Goal: Task Accomplishment & Management: Use online tool/utility

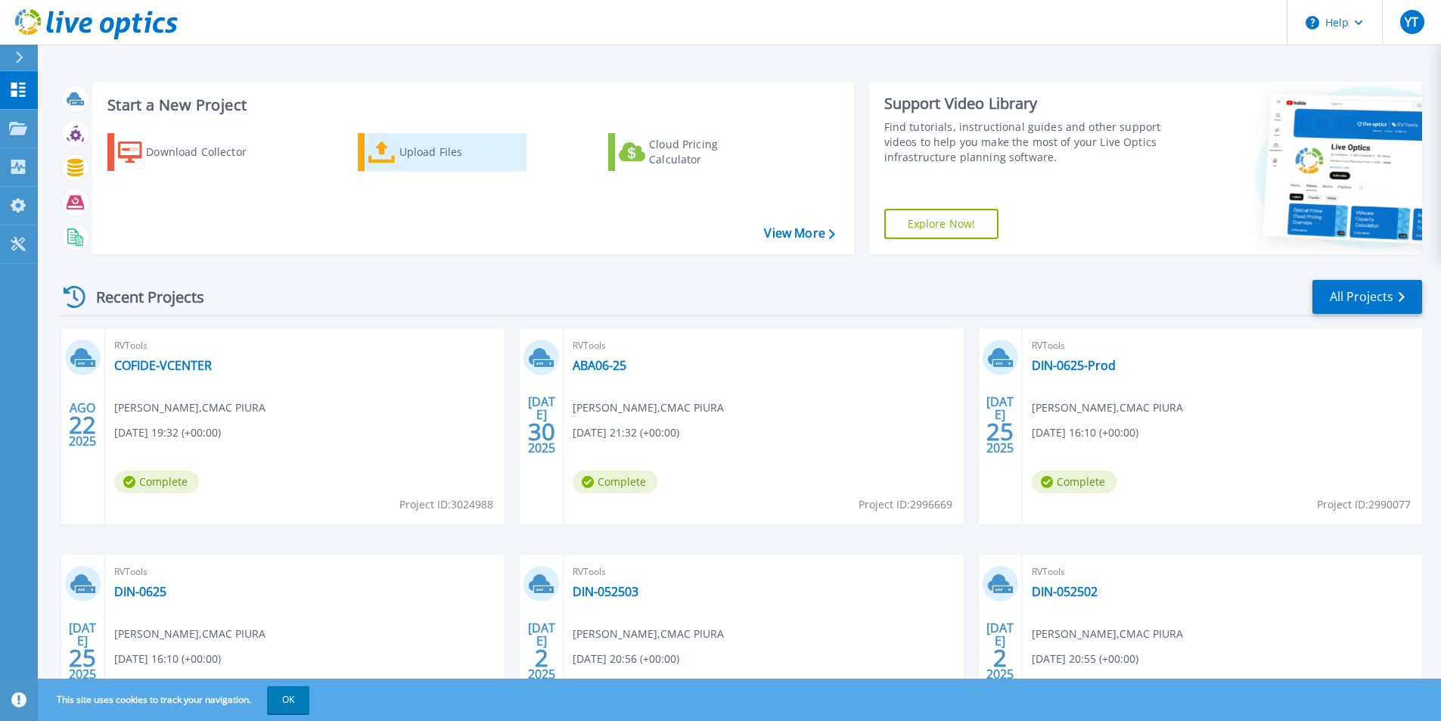
click at [442, 158] on div "Upload Files" at bounding box center [459, 152] width 121 height 30
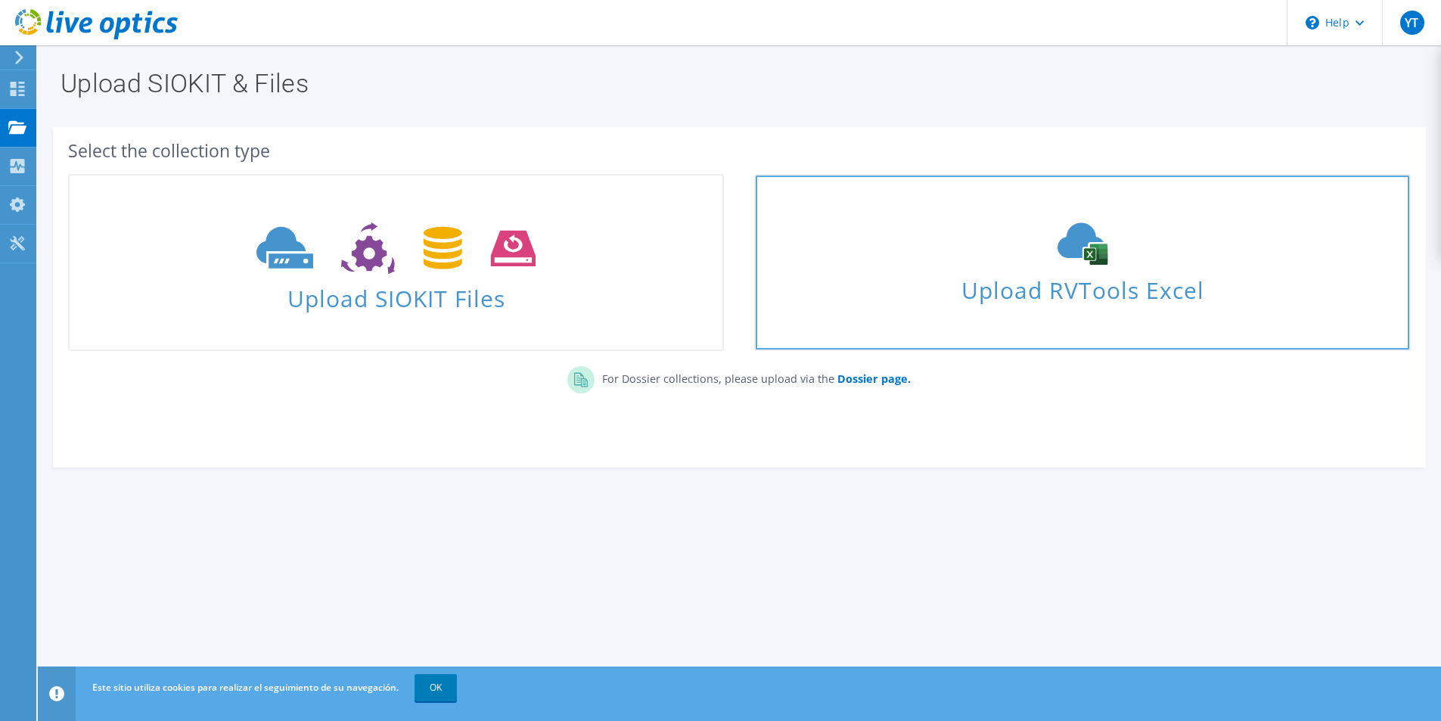
click at [1078, 245] on use at bounding box center [1082, 244] width 50 height 42
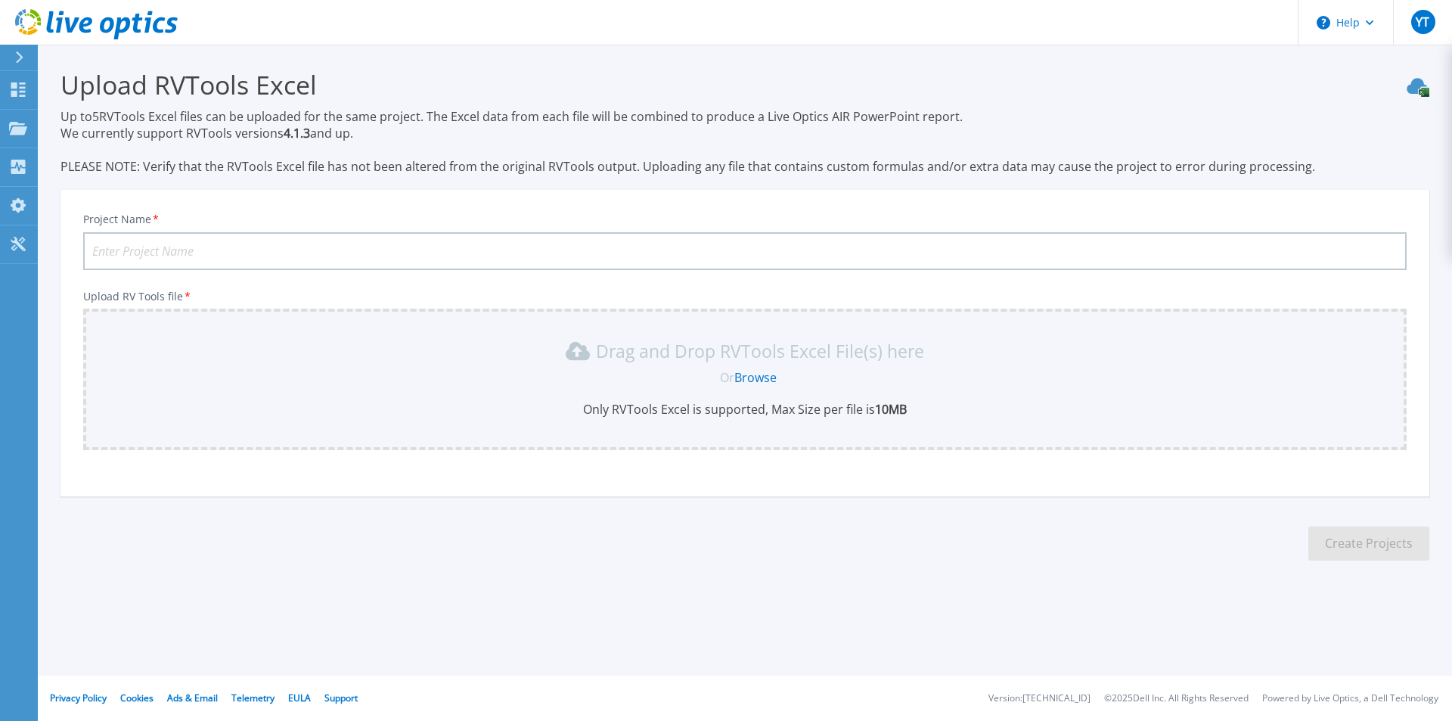
click at [232, 250] on input "Project Name *" at bounding box center [744, 251] width 1323 height 38
click at [129, 249] on input "ABA06-25" at bounding box center [744, 251] width 1323 height 38
type input "ABA07-25"
click at [752, 380] on link "Browse" at bounding box center [755, 377] width 42 height 17
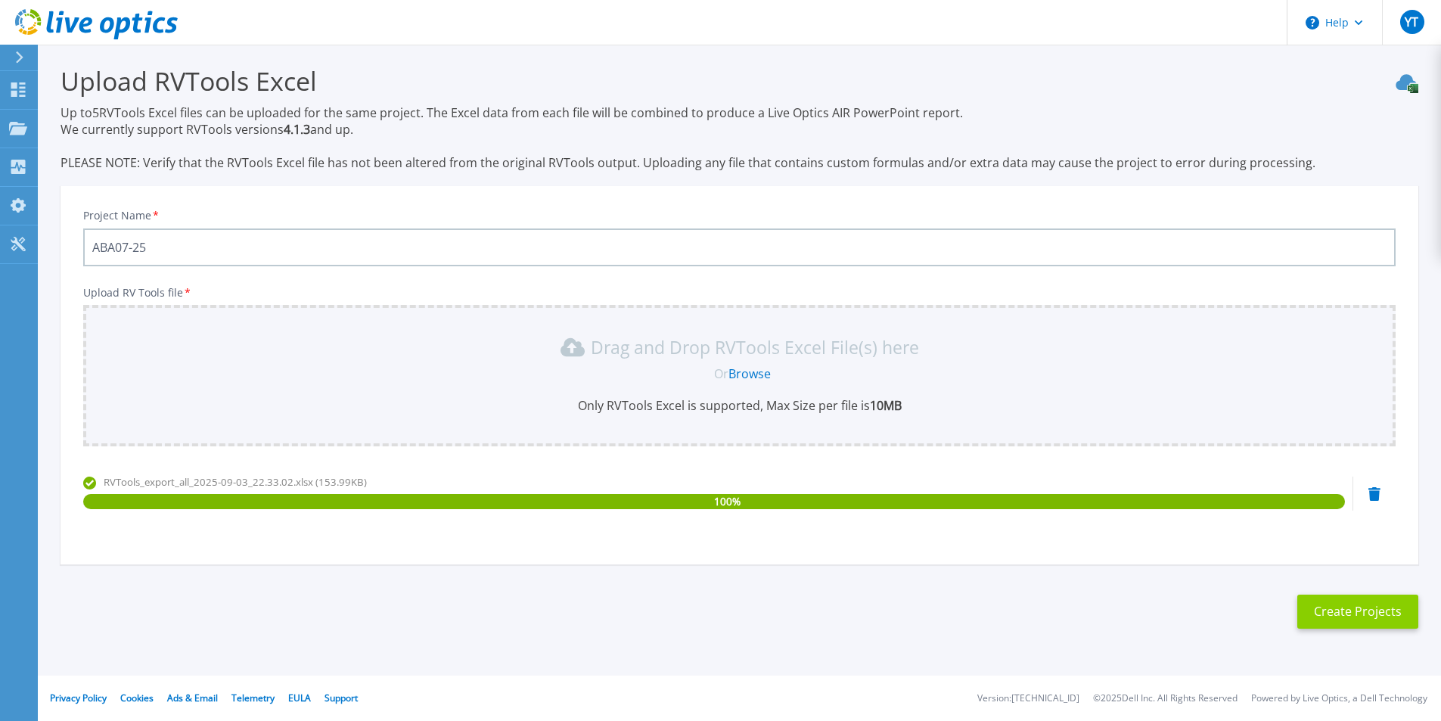
click at [1335, 619] on button "Create Projects" at bounding box center [1357, 611] width 121 height 34
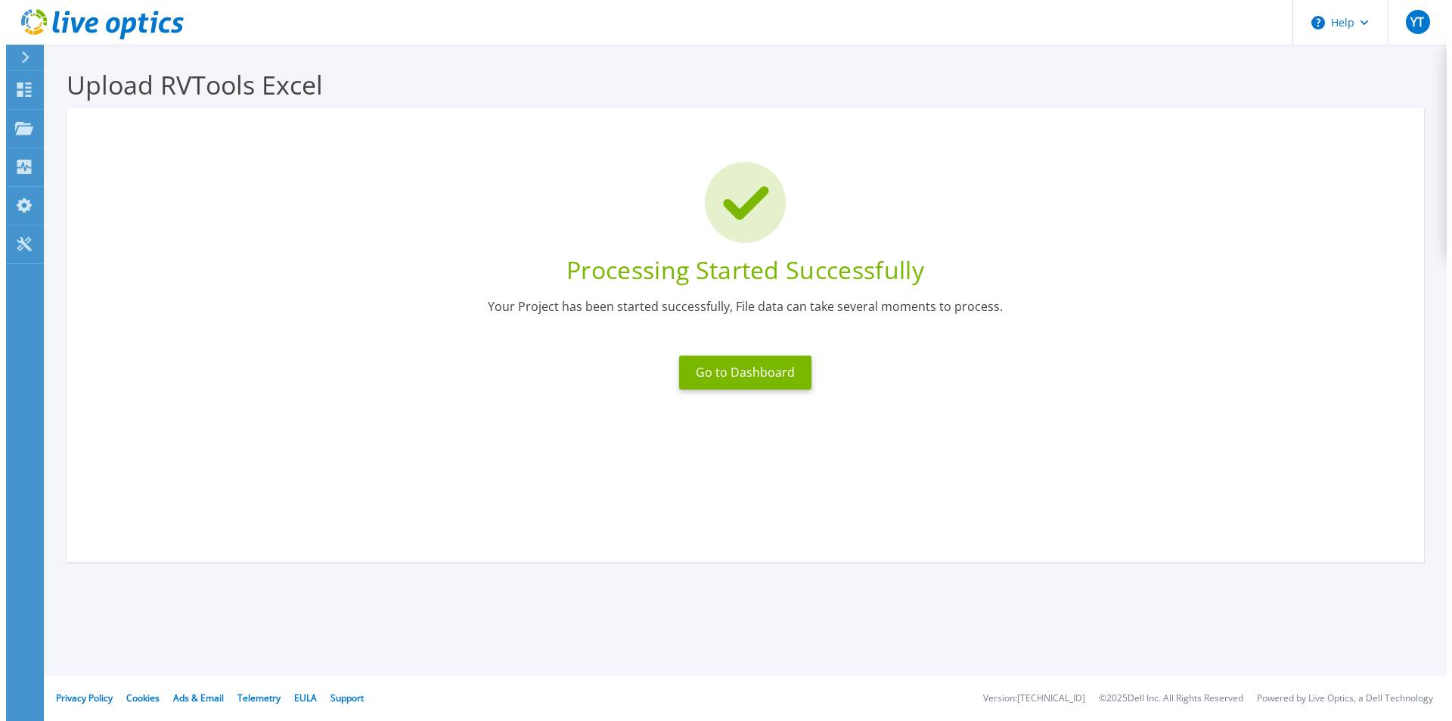
scroll to position [0, 0]
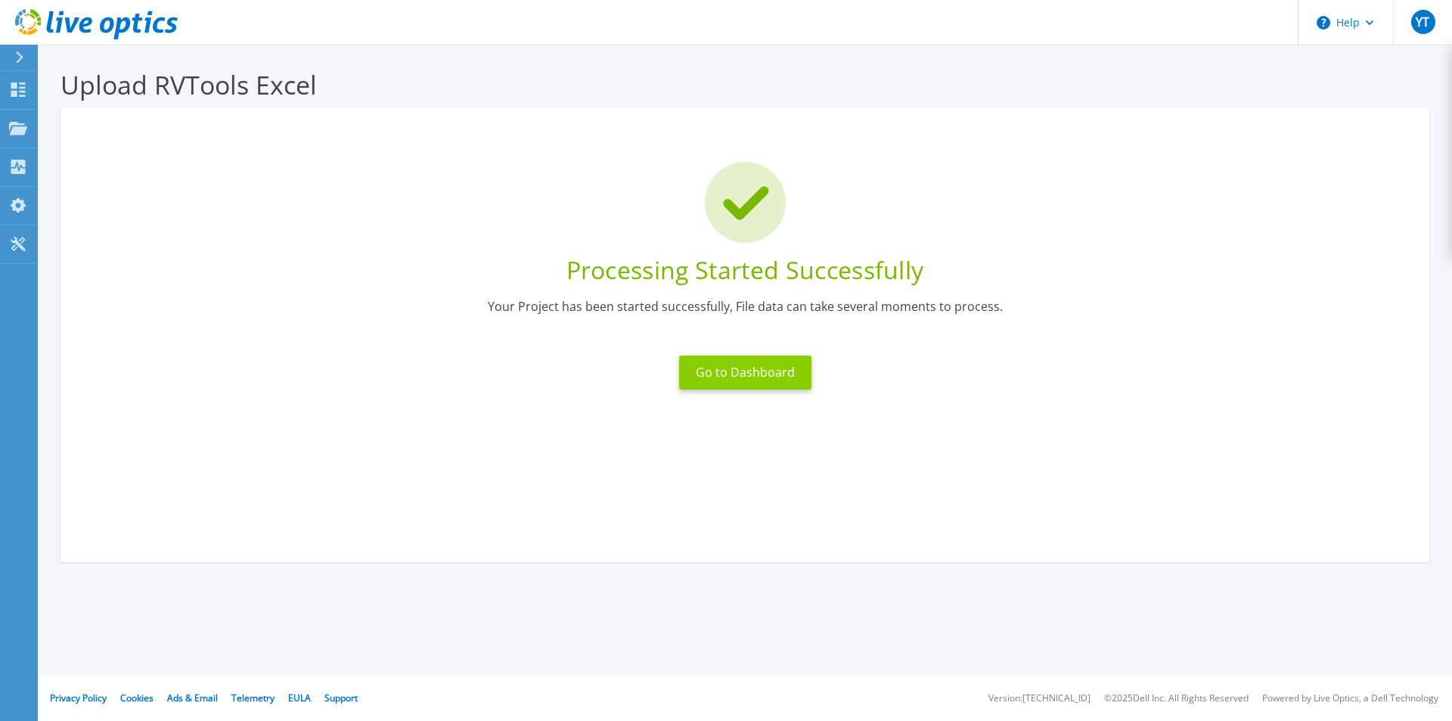
click at [709, 376] on button "Go to Dashboard" at bounding box center [745, 372] width 132 height 34
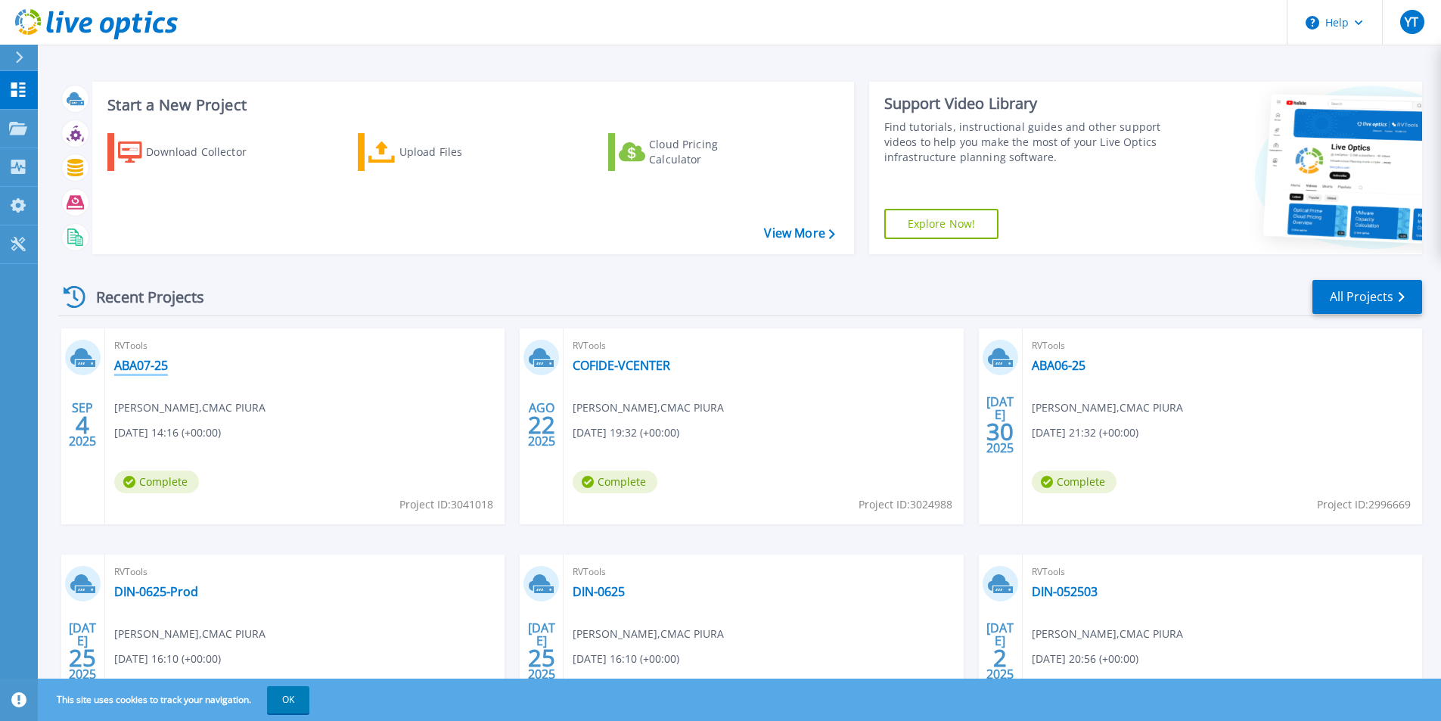
click at [157, 366] on link "ABA07-25" at bounding box center [141, 365] width 54 height 15
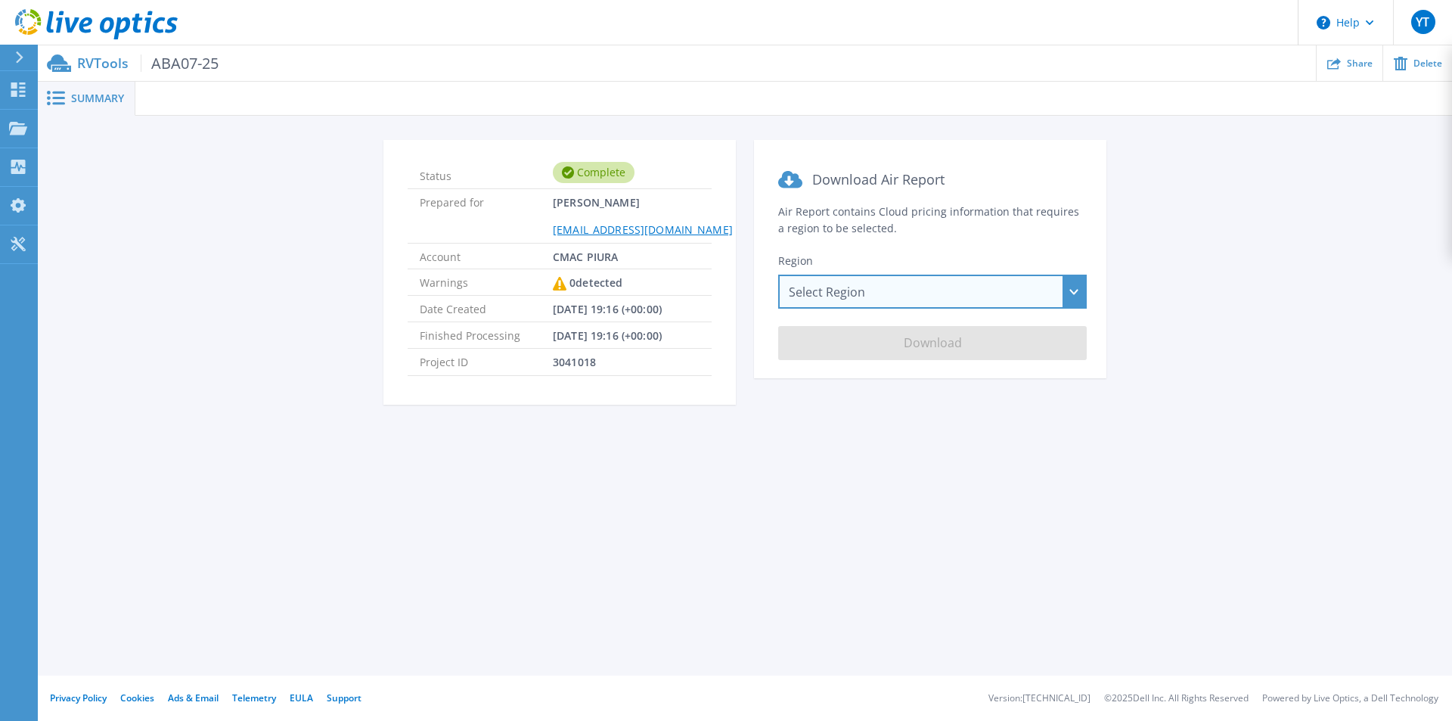
click at [829, 294] on div "Select Region [GEOGRAPHIC_DATA] ([GEOGRAPHIC_DATA]) [GEOGRAPHIC_DATA] ([GEOGRAP…" at bounding box center [932, 291] width 309 height 34
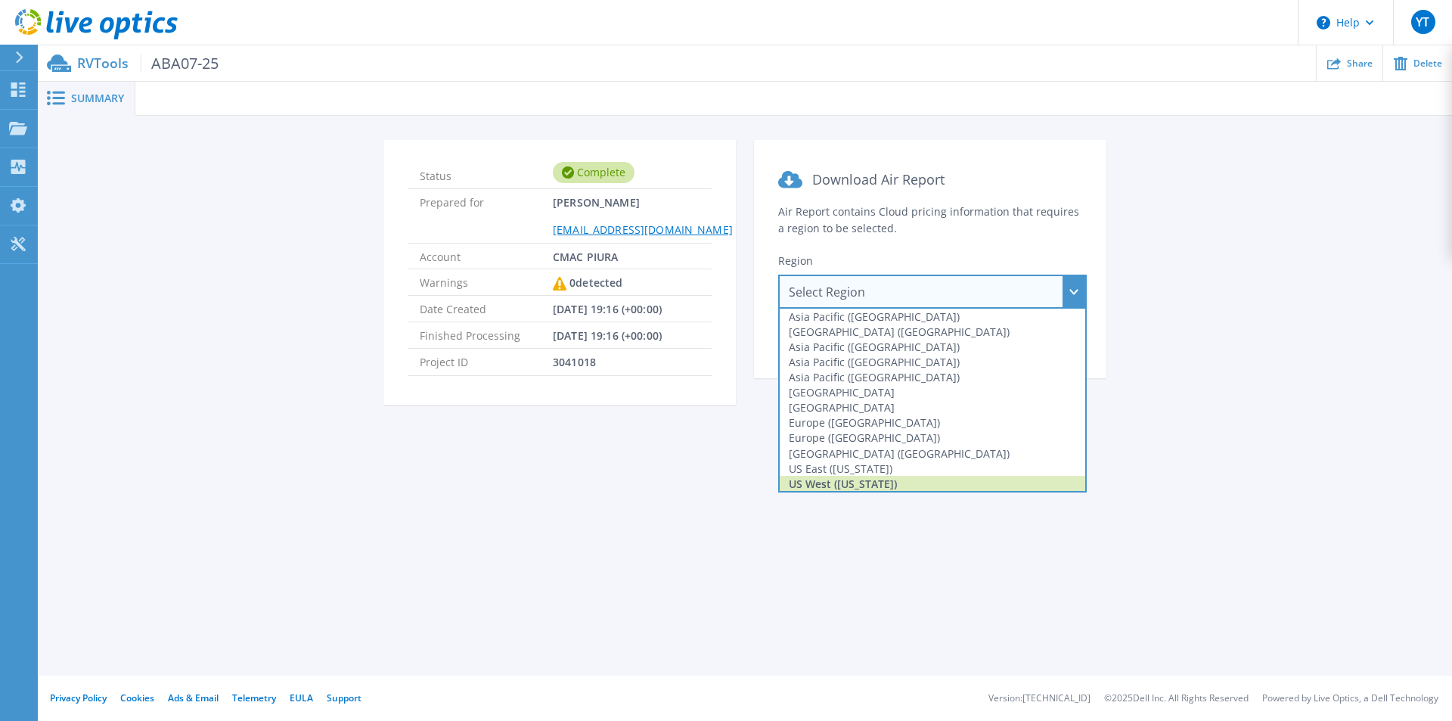
click at [839, 479] on div "US West ([US_STATE])" at bounding box center [932, 483] width 305 height 15
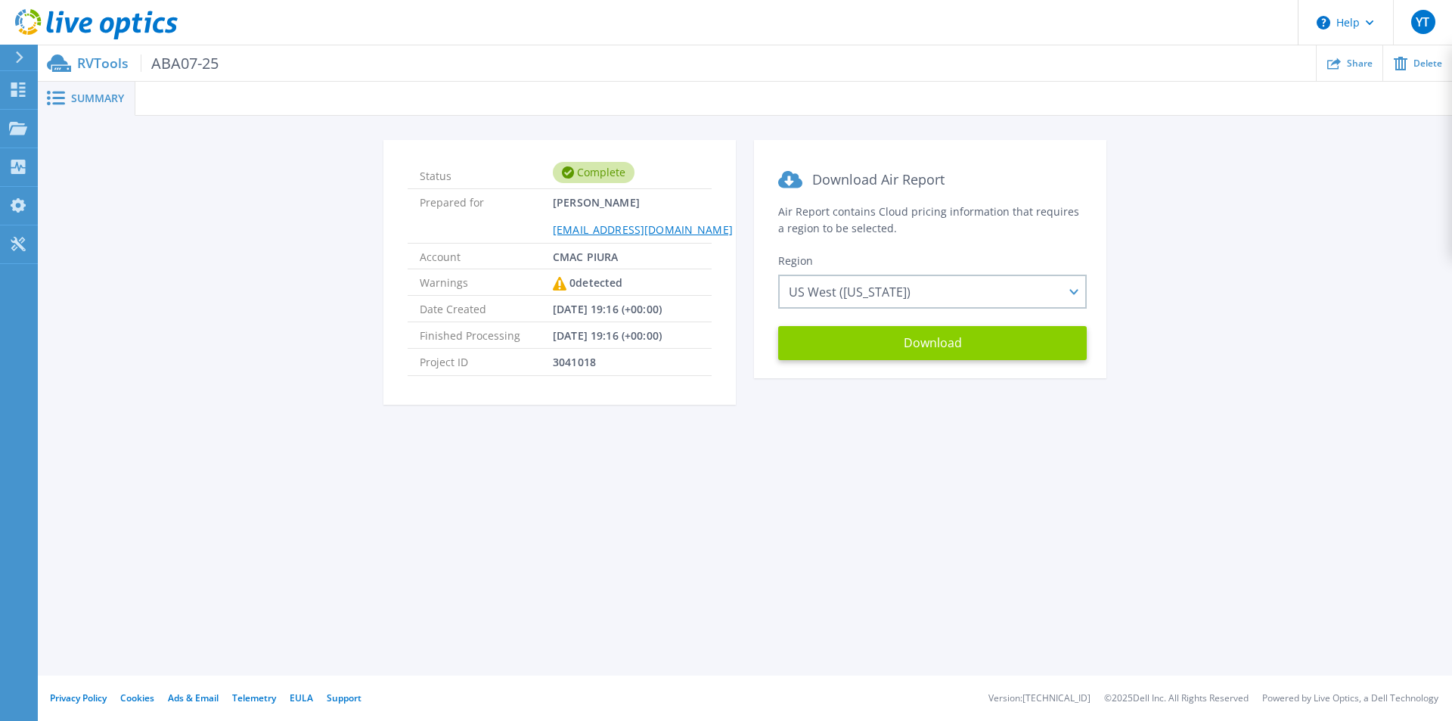
click at [853, 340] on button "Download" at bounding box center [932, 343] width 309 height 34
click at [1372, 173] on div "Status Complete Prepared for [PERSON_NAME] [EMAIL_ADDRESS][DOMAIN_NAME] Account…" at bounding box center [744, 281] width 1369 height 283
